Goal: Connect with others: Connect with others

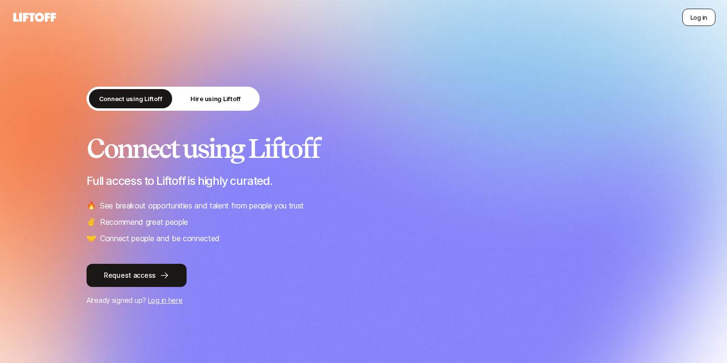
click at [701, 12] on button "Log in" at bounding box center [699, 17] width 33 height 17
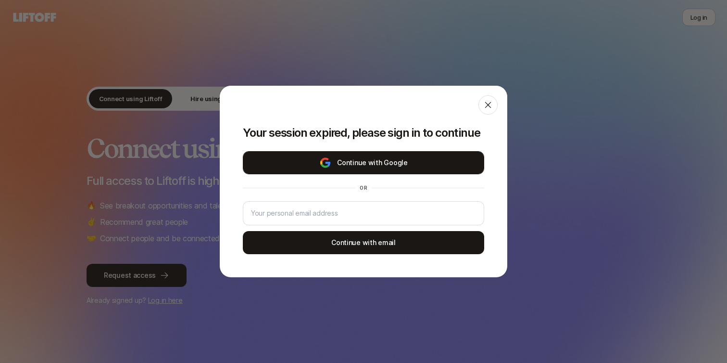
click at [409, 163] on button "Continue with Google" at bounding box center [364, 162] width 242 height 23
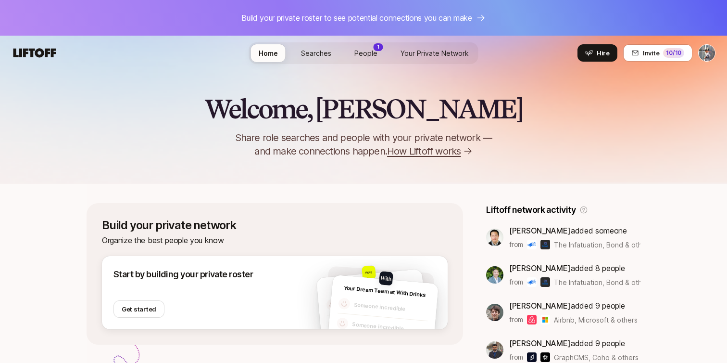
click at [364, 56] on span "People" at bounding box center [366, 53] width 23 height 8
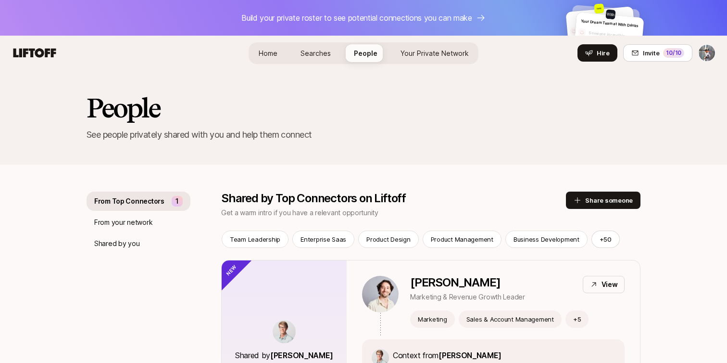
click at [265, 48] on span "Home" at bounding box center [268, 53] width 19 height 10
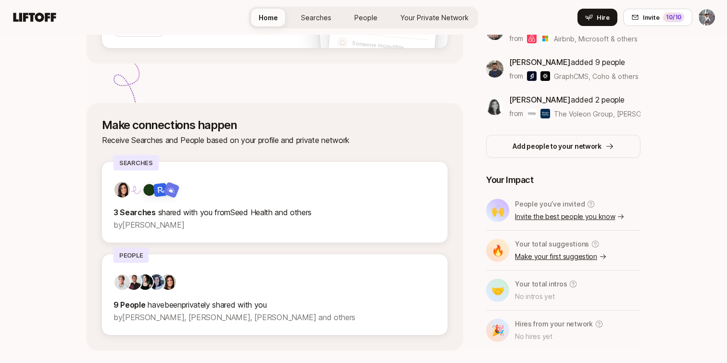
scroll to position [307, 0]
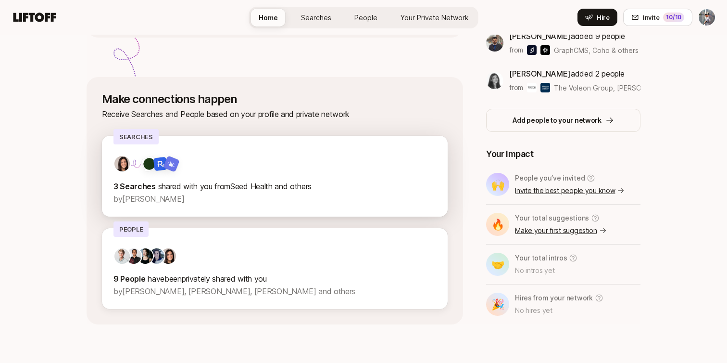
click at [200, 175] on div "3 Searches shared with you from Seed Health and others by [PERSON_NAME]" at bounding box center [275, 180] width 323 height 50
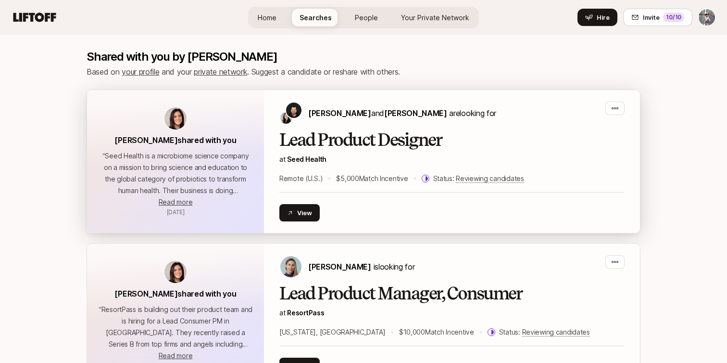
scroll to position [209, 0]
click at [180, 204] on span "Read more" at bounding box center [176, 201] width 34 height 8
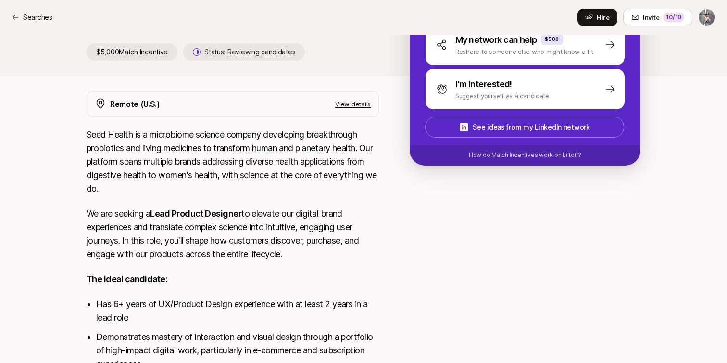
scroll to position [265, 0]
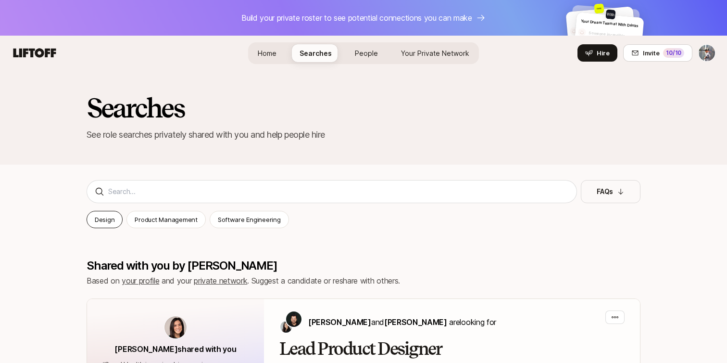
click at [116, 221] on div "Design" at bounding box center [105, 219] width 36 height 17
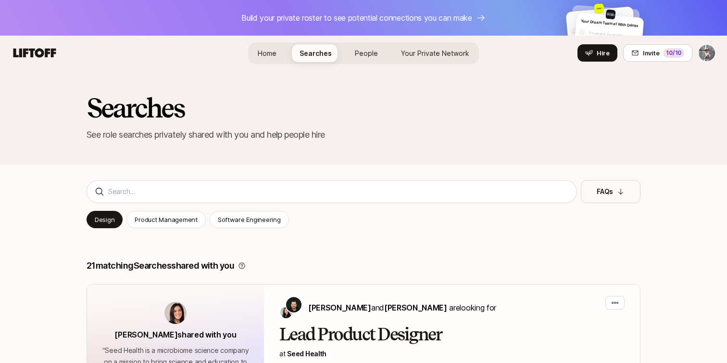
click at [384, 19] on p "Build your private roster to see potential connections you can make" at bounding box center [357, 18] width 231 height 13
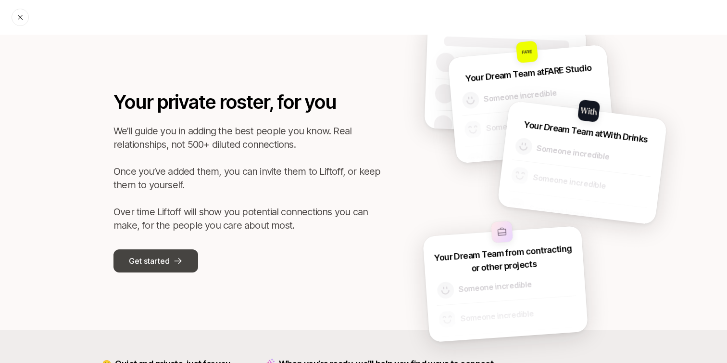
click at [164, 264] on p "Get started" at bounding box center [149, 261] width 40 height 13
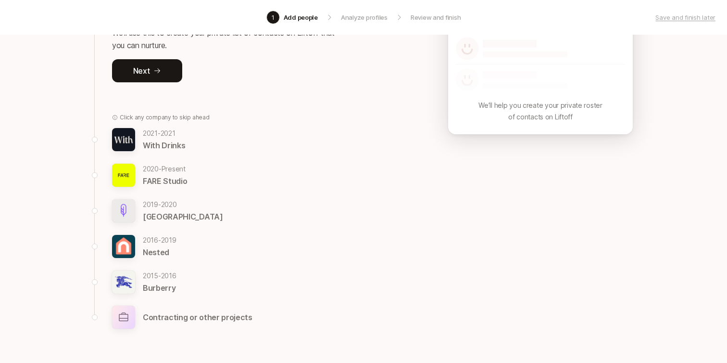
scroll to position [185, 0]
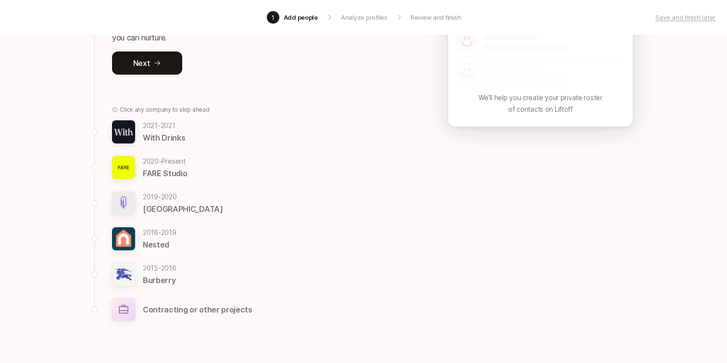
click at [159, 199] on p "[DATE] - [DATE]" at bounding box center [183, 197] width 80 height 12
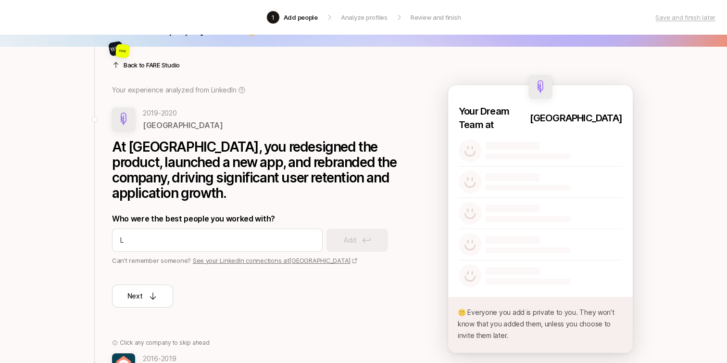
scroll to position [22, 0]
click at [492, 154] on div at bounding box center [528, 157] width 85 height 6
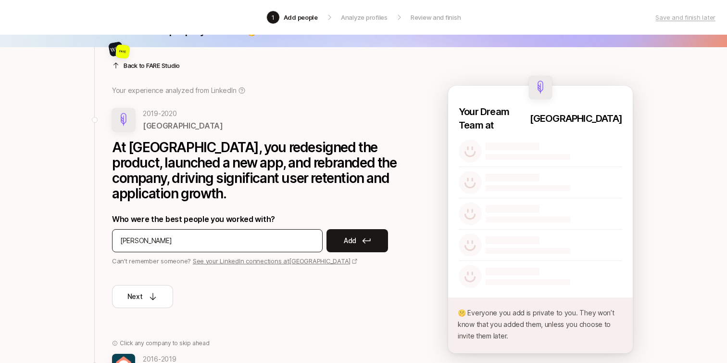
click at [207, 248] on div "[PERSON_NAME]" at bounding box center [217, 240] width 211 height 23
click at [207, 236] on input "[PERSON_NAME]" at bounding box center [217, 241] width 194 height 12
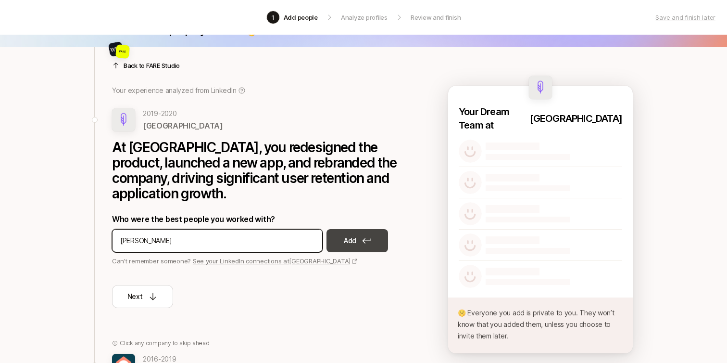
type input "[PERSON_NAME]"
click at [346, 238] on p "Add" at bounding box center [350, 241] width 13 height 12
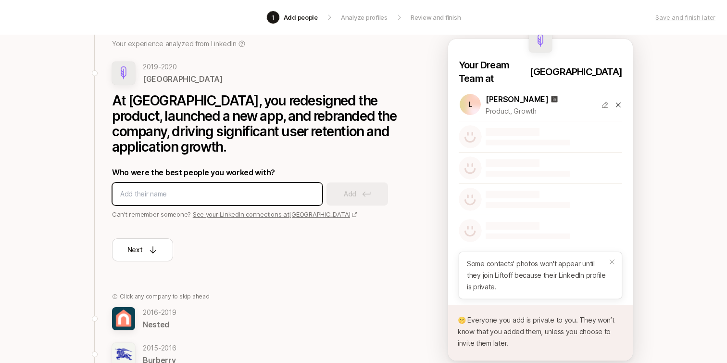
scroll to position [85, 0]
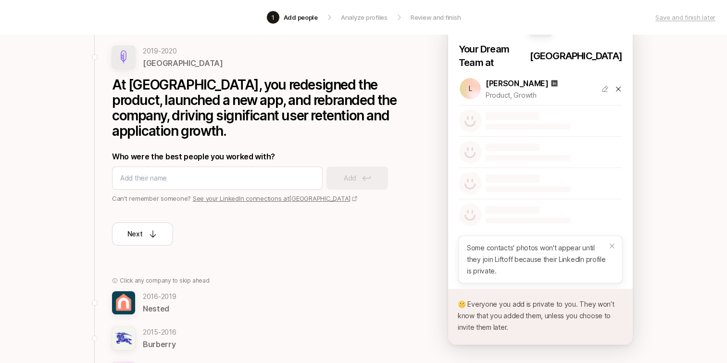
click at [613, 243] on icon at bounding box center [612, 245] width 5 height 5
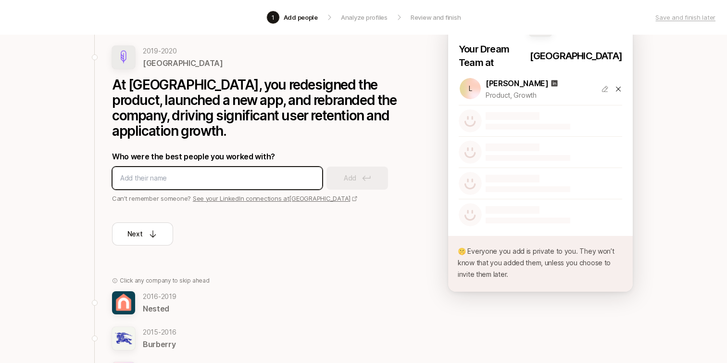
click at [207, 181] on input at bounding box center [217, 178] width 194 height 12
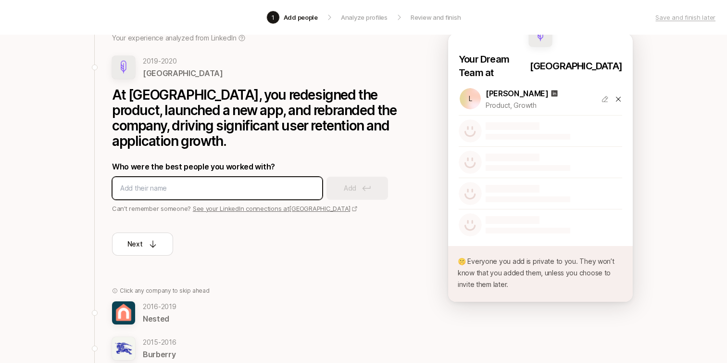
scroll to position [49, 0]
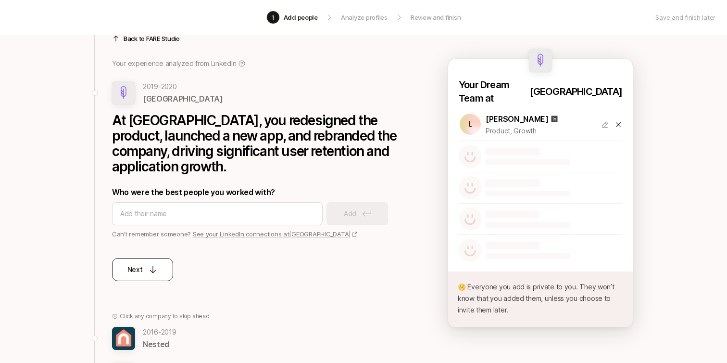
click at [155, 273] on icon at bounding box center [153, 270] width 10 height 10
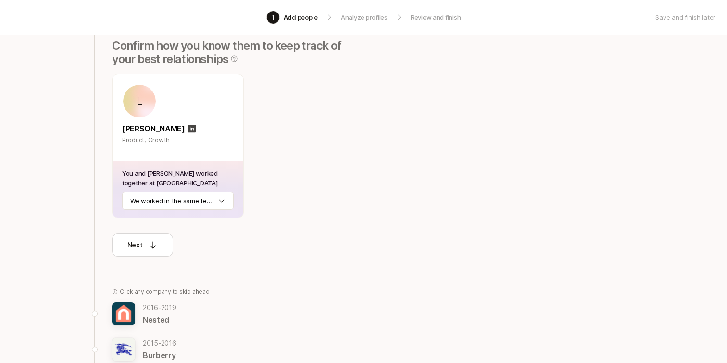
scroll to position [136, 0]
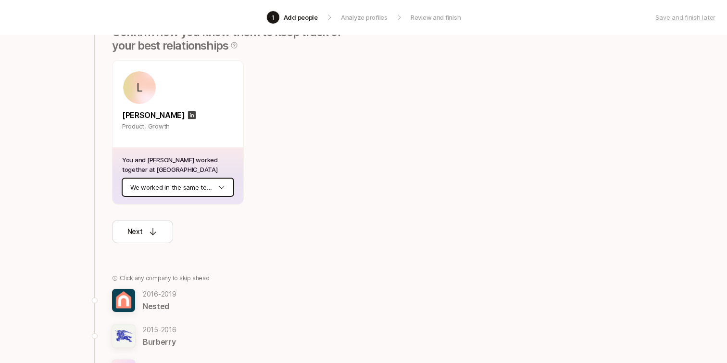
click at [192, 191] on html "1 Add people Analyze profiles Review and finish Save and finish later Add the b…" at bounding box center [363, 45] width 727 height 363
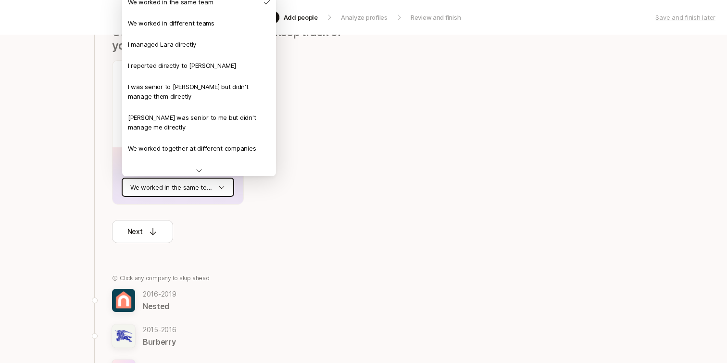
click at [261, 213] on html "1 Add people Analyze profiles Review and finish Save and finish later Add the b…" at bounding box center [363, 45] width 727 height 363
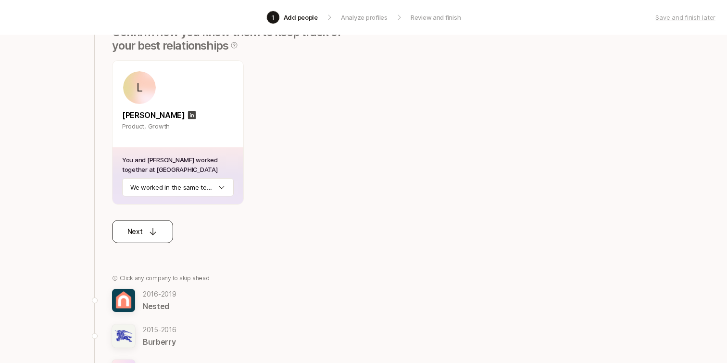
click at [140, 226] on p "Next" at bounding box center [134, 232] width 15 height 12
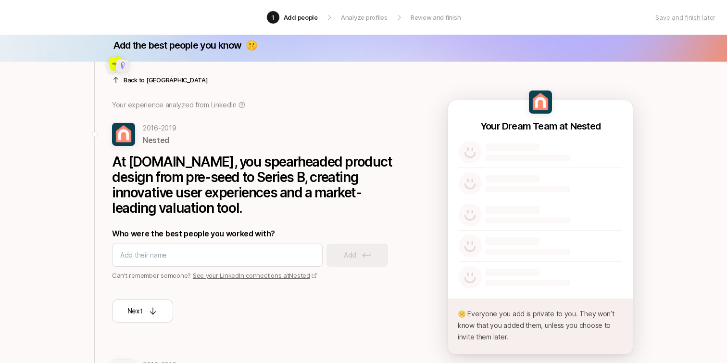
scroll to position [0, 0]
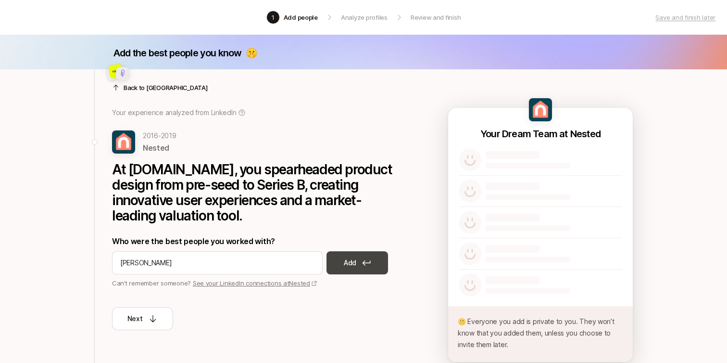
type input "[PERSON_NAME]"
click at [371, 253] on button "Add" at bounding box center [358, 262] width 62 height 23
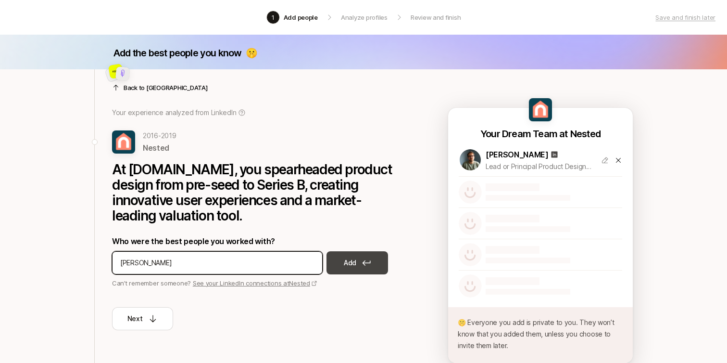
type input "[PERSON_NAME]"
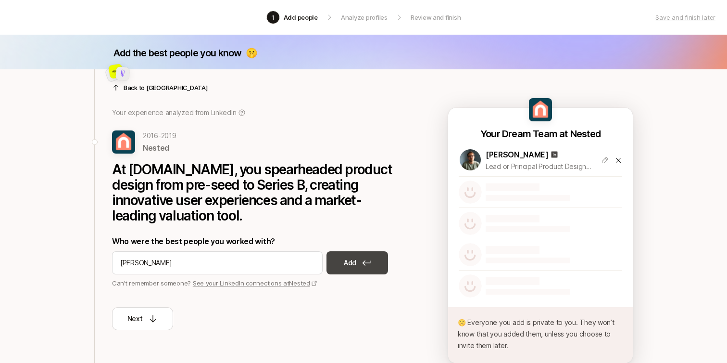
click at [348, 269] on button "Add" at bounding box center [358, 262] width 62 height 23
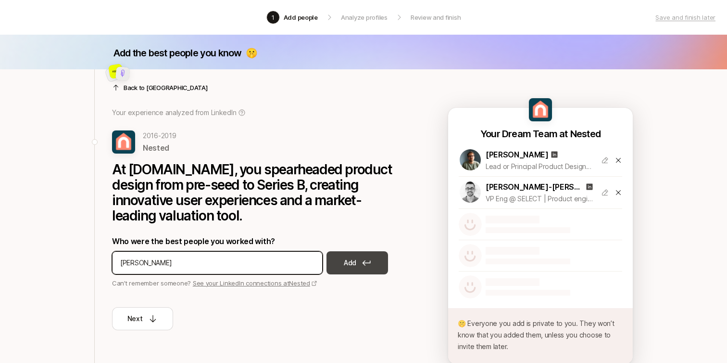
type input "[PERSON_NAME]"
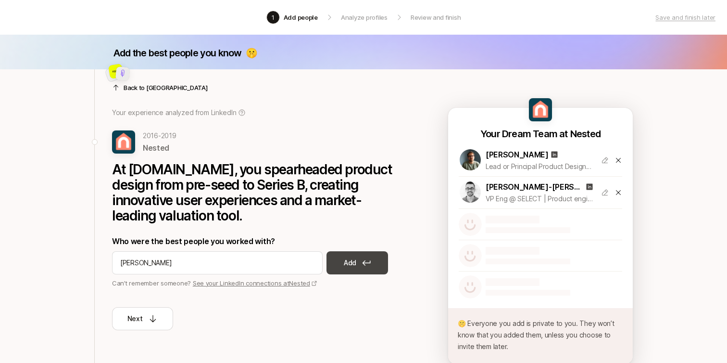
click at [360, 271] on button "Add" at bounding box center [358, 262] width 62 height 23
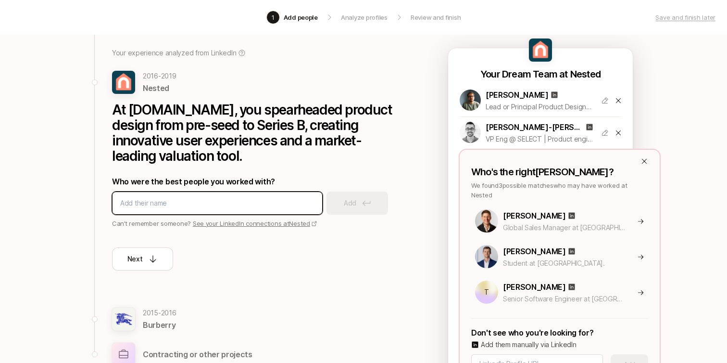
scroll to position [63, 0]
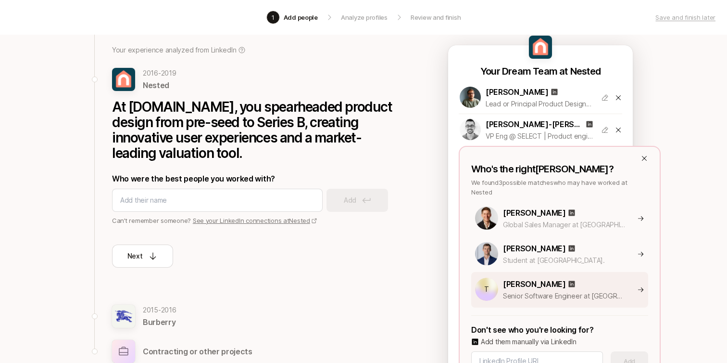
click at [535, 291] on p "Senior Software Engineer at [GEOGRAPHIC_DATA]" at bounding box center [564, 296] width 123 height 12
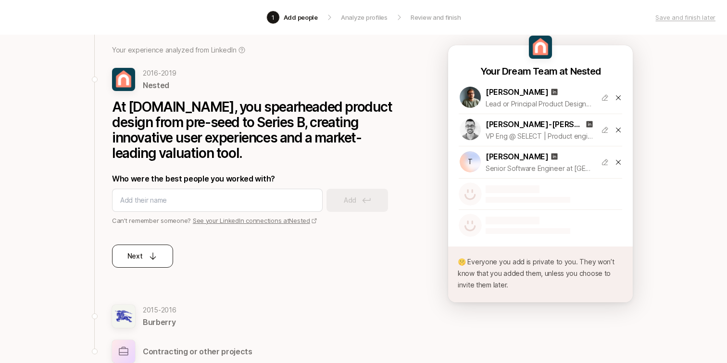
click at [134, 250] on p "Next" at bounding box center [134, 256] width 15 height 12
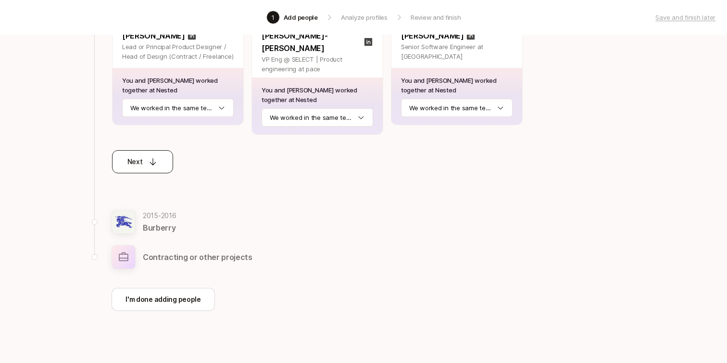
click at [153, 158] on icon at bounding box center [153, 161] width 6 height 7
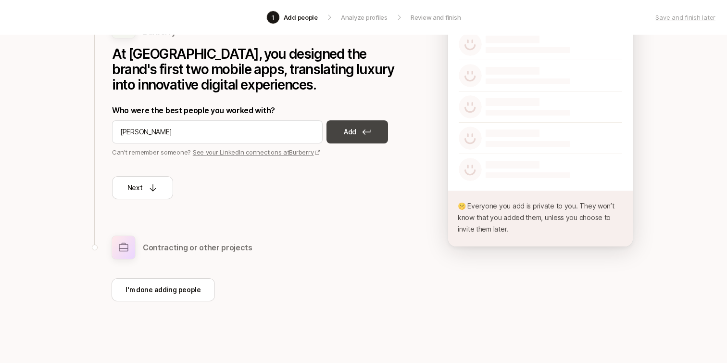
type input "[PERSON_NAME]"
click at [349, 132] on p "Add" at bounding box center [350, 132] width 13 height 12
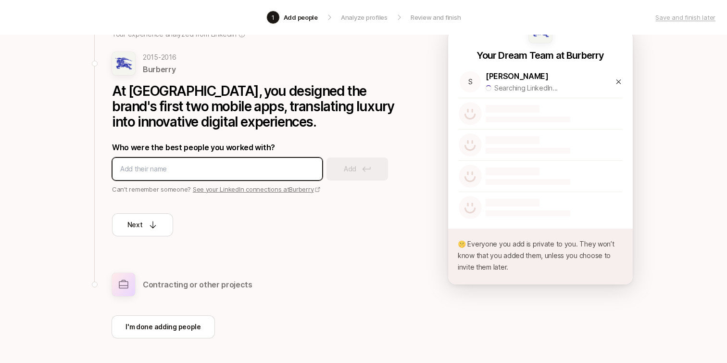
scroll to position [62, 0]
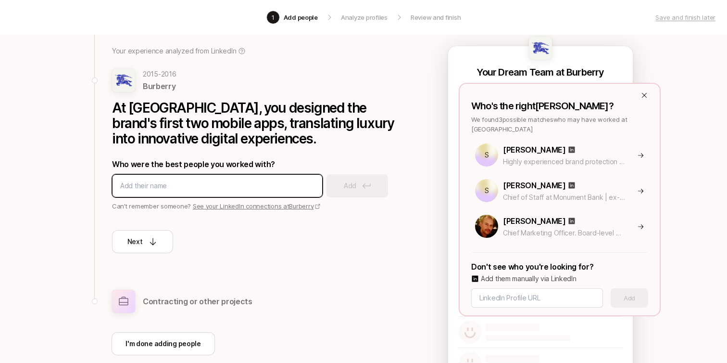
click at [232, 182] on input at bounding box center [217, 186] width 194 height 12
click at [243, 185] on input at bounding box center [217, 186] width 194 height 12
type input "[PERSON_NAME]"
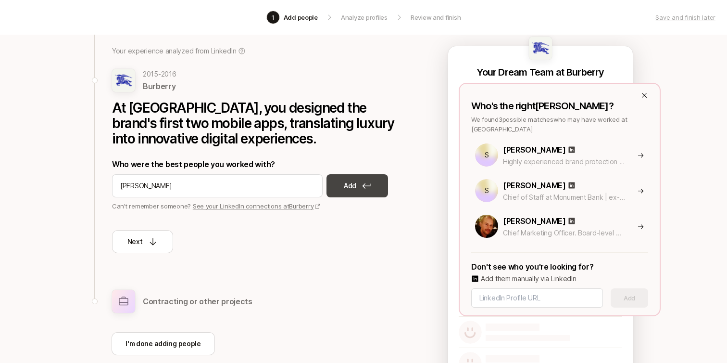
click at [375, 187] on button "Add" at bounding box center [358, 185] width 62 height 23
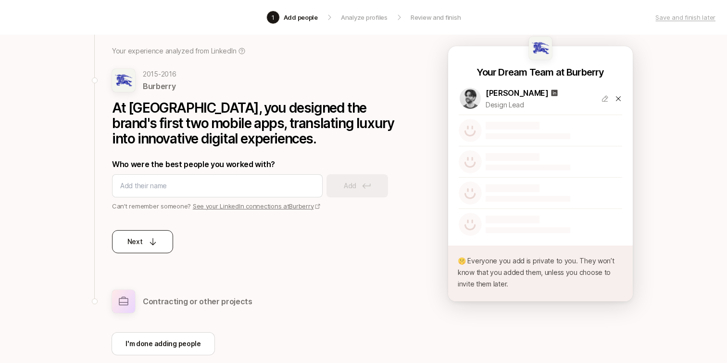
click at [137, 243] on p "Next" at bounding box center [134, 242] width 15 height 12
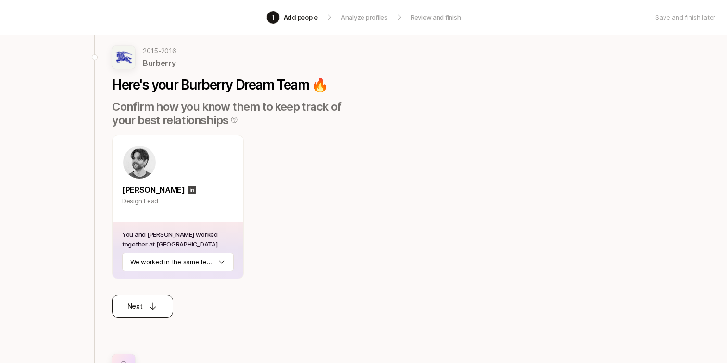
click at [147, 307] on div "Next" at bounding box center [142, 306] width 31 height 12
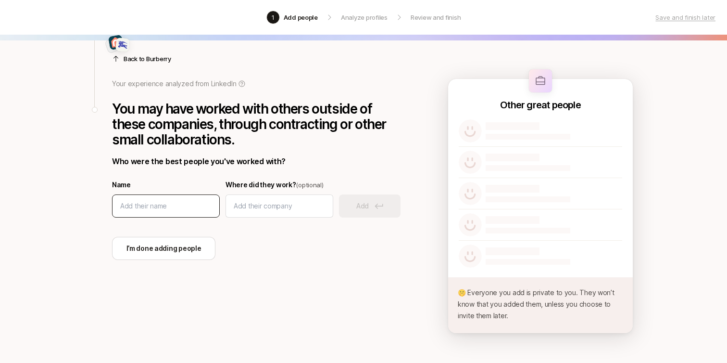
scroll to position [0, 0]
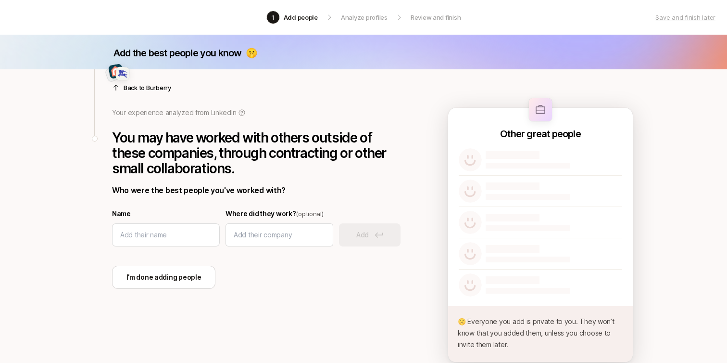
click at [129, 82] on div at bounding box center [256, 75] width 289 height 23
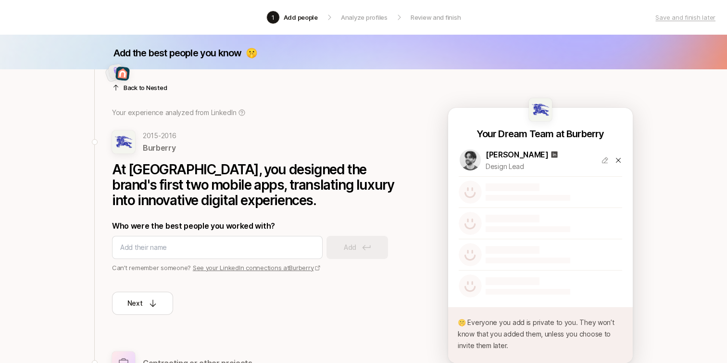
click at [129, 82] on div at bounding box center [256, 75] width 289 height 23
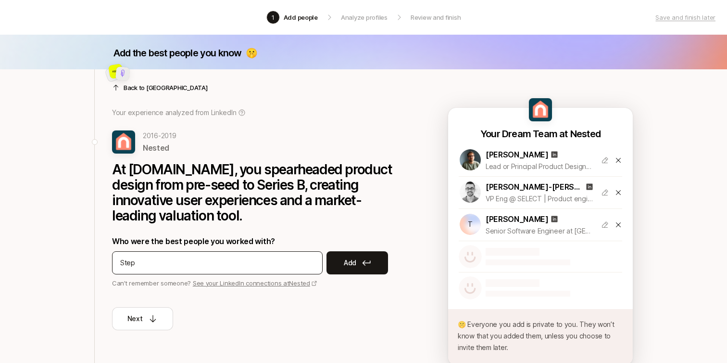
type input "Steph"
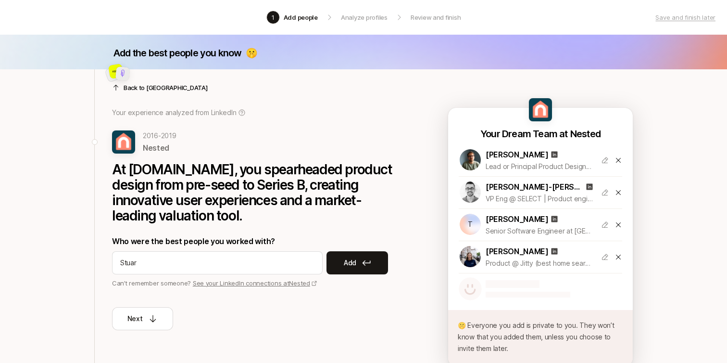
type input "[PERSON_NAME]"
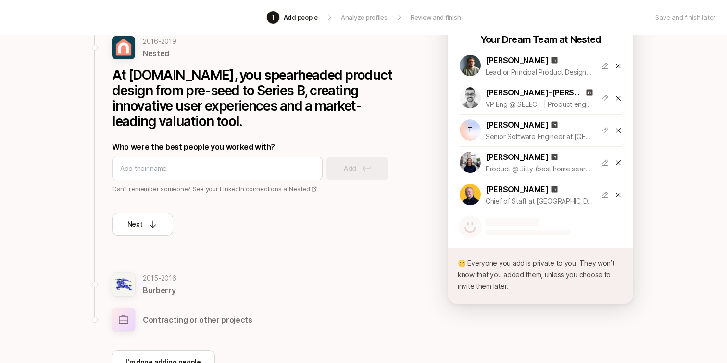
scroll to position [130, 0]
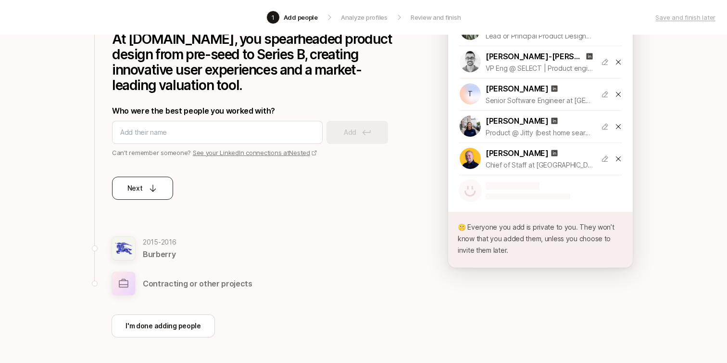
click at [150, 193] on div "Next" at bounding box center [142, 188] width 31 height 12
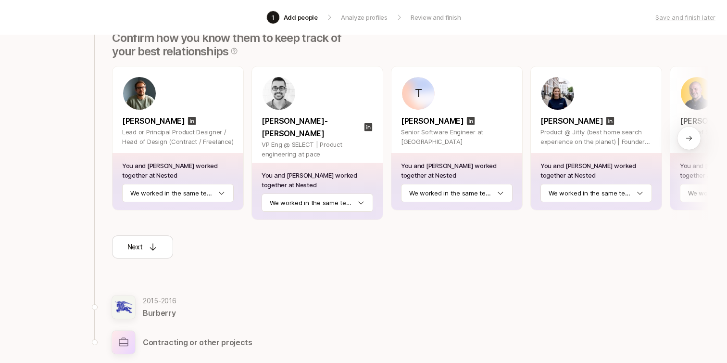
scroll to position [0, 93]
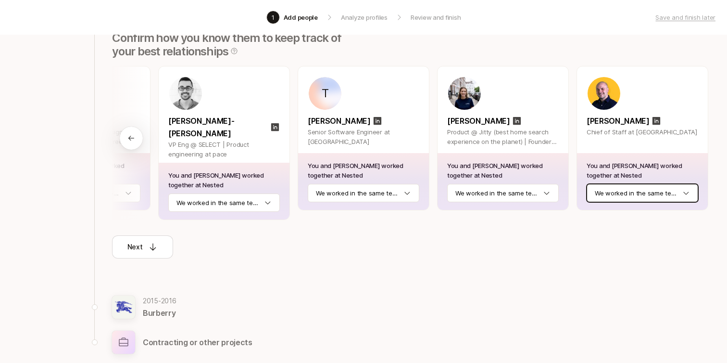
click at [616, 194] on html "1 Add people Analyze profiles Review and finish Save and finish later Add the b…" at bounding box center [363, 51] width 727 height 363
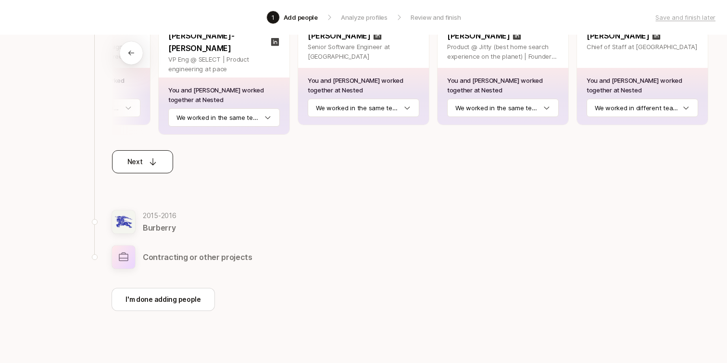
click at [140, 160] on button "Next" at bounding box center [142, 161] width 61 height 23
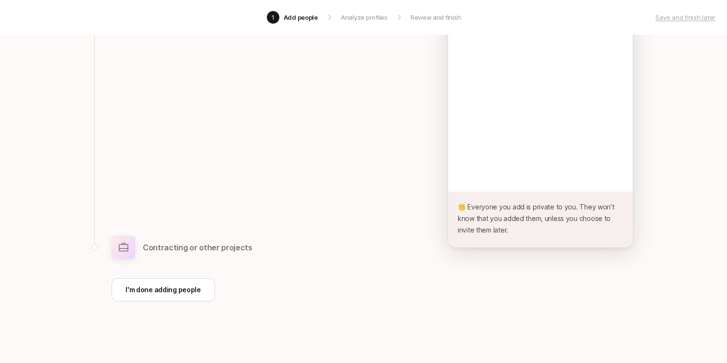
scroll to position [115, 0]
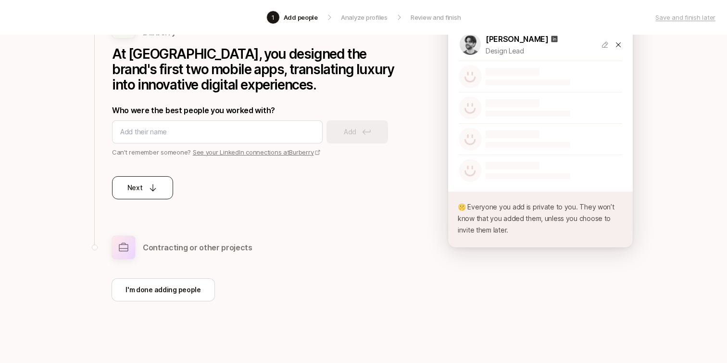
click at [154, 198] on button "Next" at bounding box center [142, 187] width 61 height 23
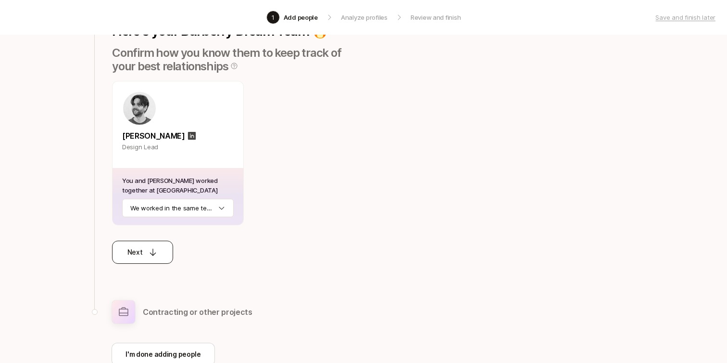
click at [146, 253] on div "Next" at bounding box center [142, 252] width 31 height 12
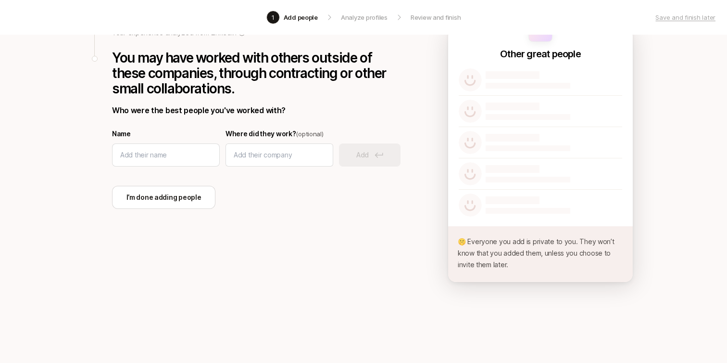
scroll to position [0, 0]
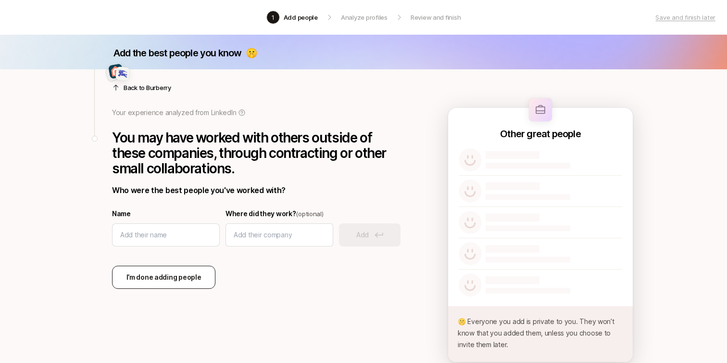
click at [172, 285] on button "I’m done adding people" at bounding box center [163, 277] width 103 height 23
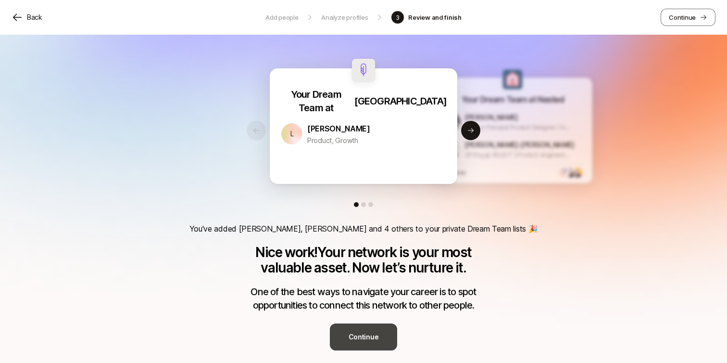
click at [375, 335] on p "Continue" at bounding box center [364, 337] width 30 height 12
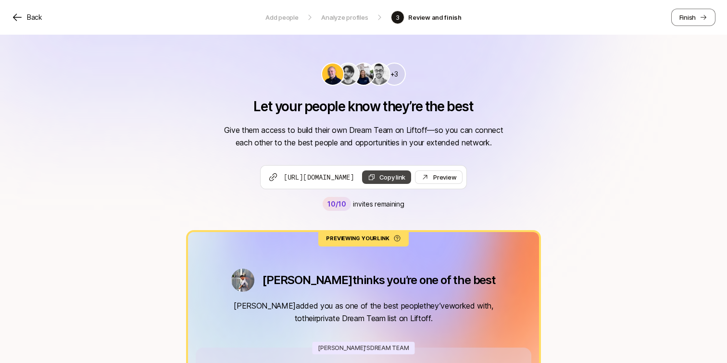
click at [412, 175] on button "Copy link" at bounding box center [387, 176] width 50 height 13
click at [702, 25] on button "Finish" at bounding box center [694, 17] width 44 height 17
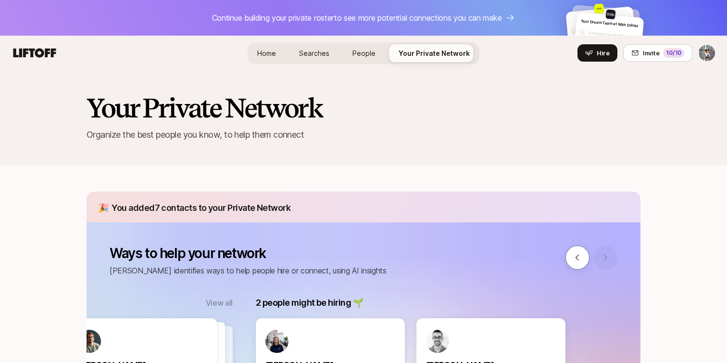
click at [264, 49] on span "Home" at bounding box center [266, 53] width 19 height 8
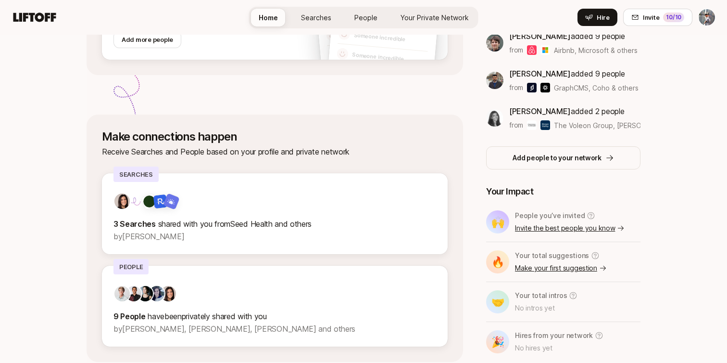
scroll to position [307, 0]
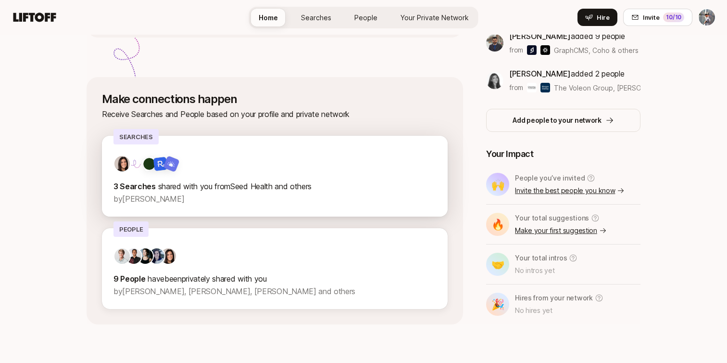
click at [297, 186] on span "shared with you from Seed Health and others" at bounding box center [235, 186] width 154 height 10
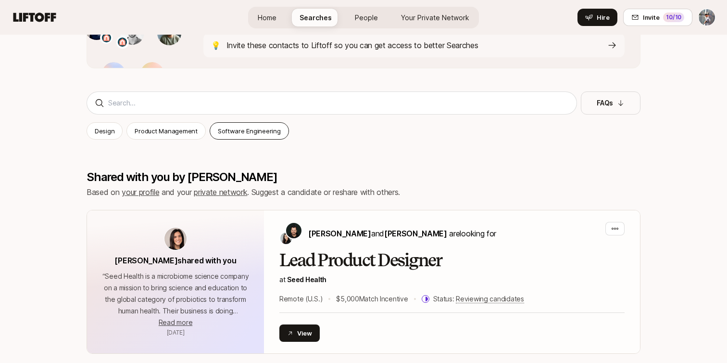
scroll to position [247, 0]
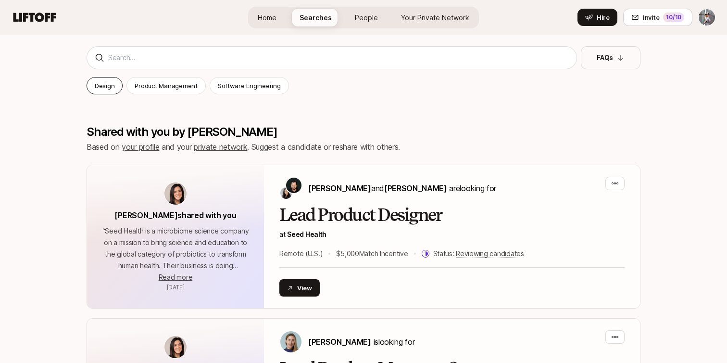
click at [103, 82] on p "Design" at bounding box center [105, 86] width 20 height 10
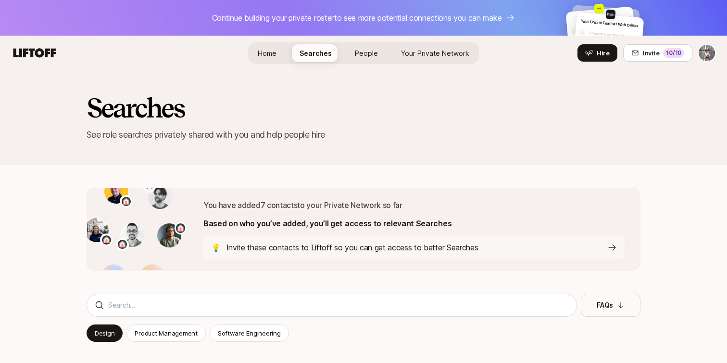
click at [270, 50] on span "Home" at bounding box center [267, 53] width 19 height 8
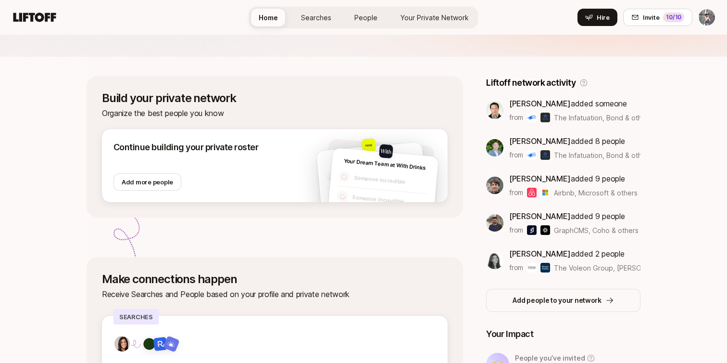
scroll to position [135, 0]
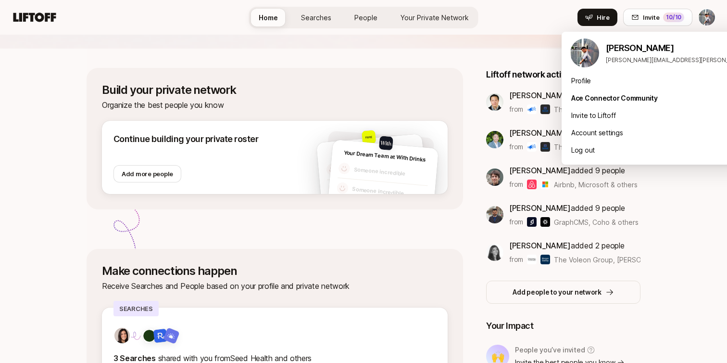
click at [710, 21] on html "Continue building your private roster to see more potential connections you can…" at bounding box center [363, 46] width 727 height 363
